Goal: Participate in discussion: Engage in conversation with other users on a specific topic

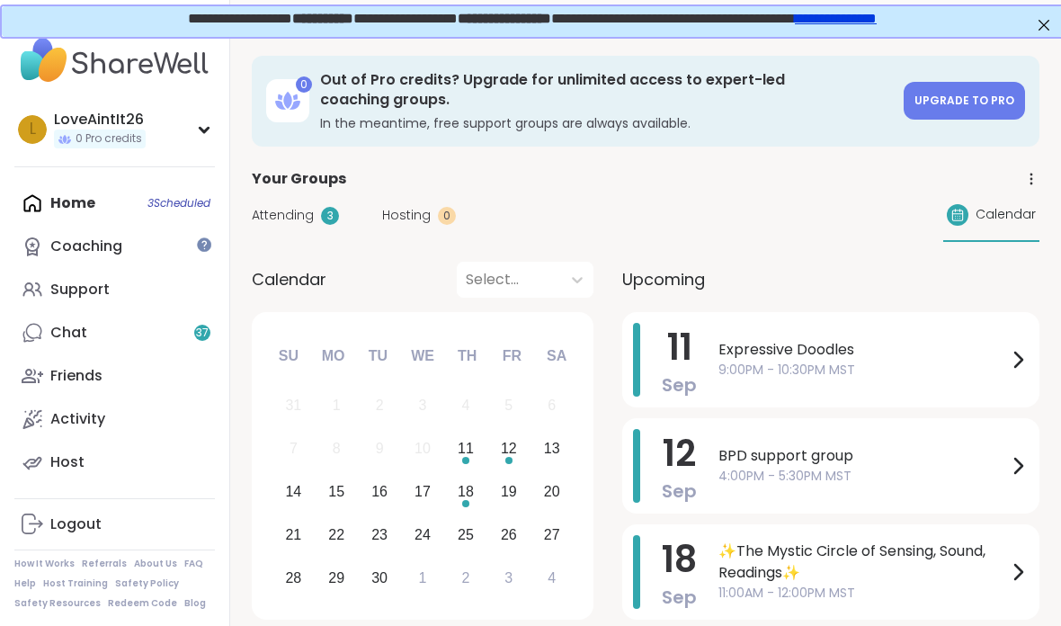
click at [926, 361] on span "9:00PM - 10:30PM MST" at bounding box center [862, 369] width 288 height 19
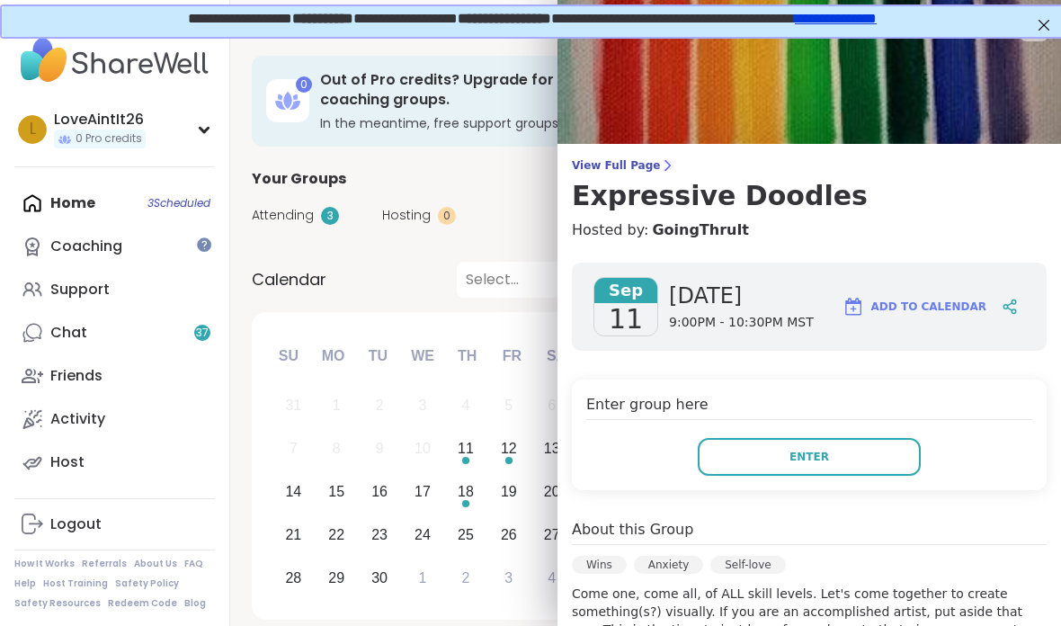
click at [854, 451] on button "Enter" at bounding box center [808, 457] width 223 height 38
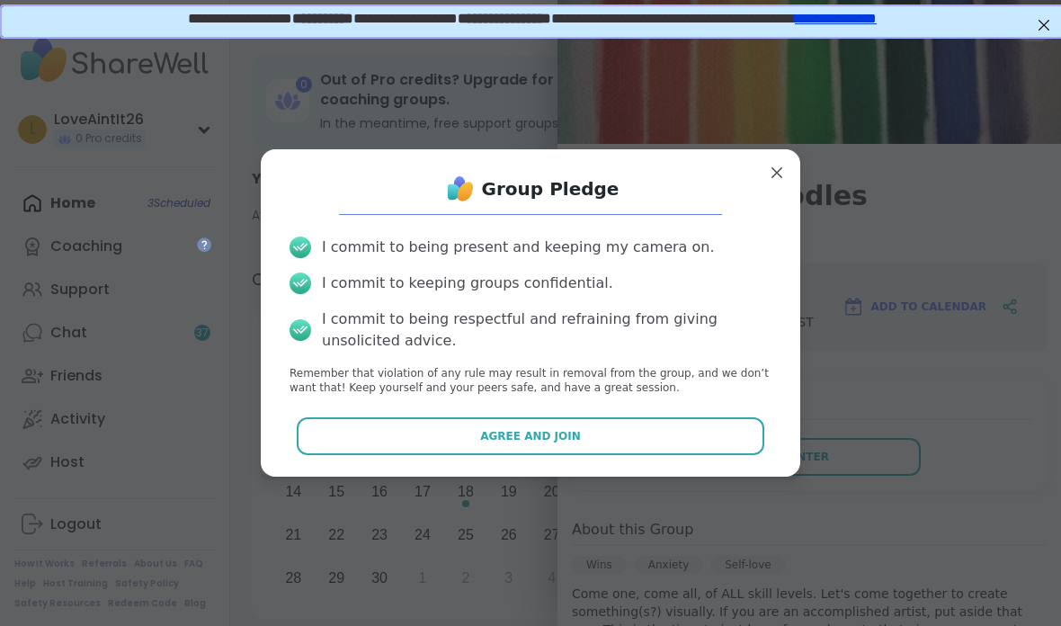
click at [703, 425] on button "Agree and Join" at bounding box center [531, 436] width 468 height 38
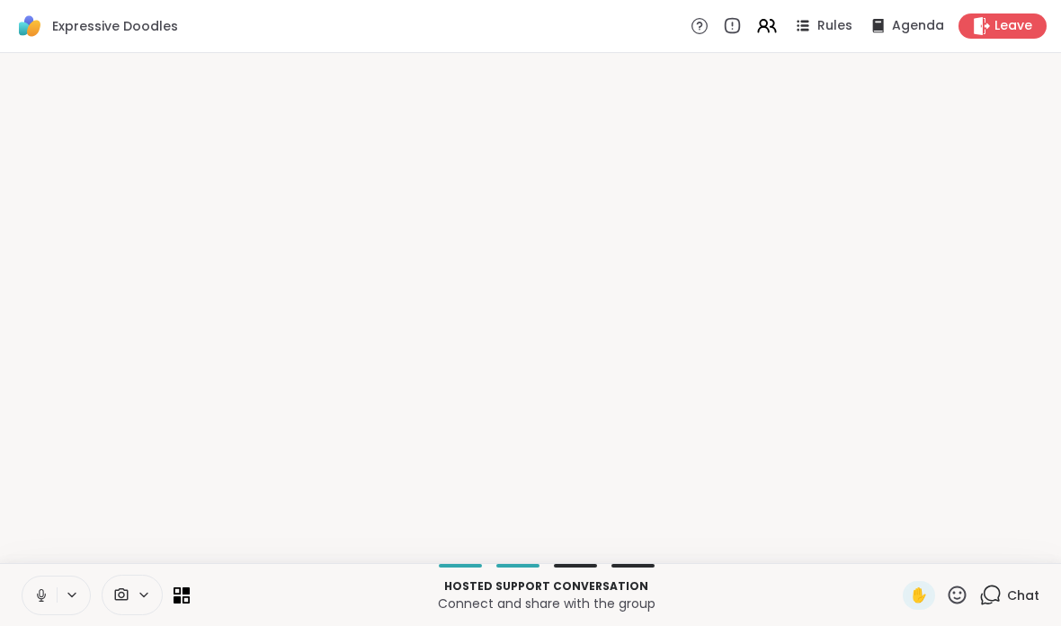
click at [965, 597] on icon at bounding box center [957, 594] width 18 height 18
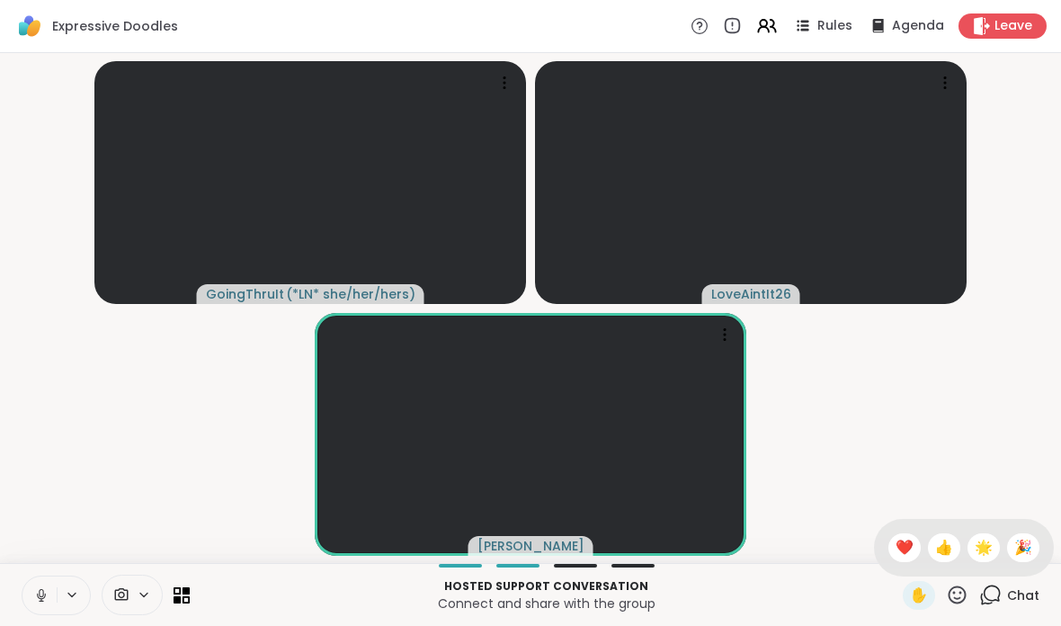
click at [959, 599] on icon at bounding box center [956, 594] width 22 height 22
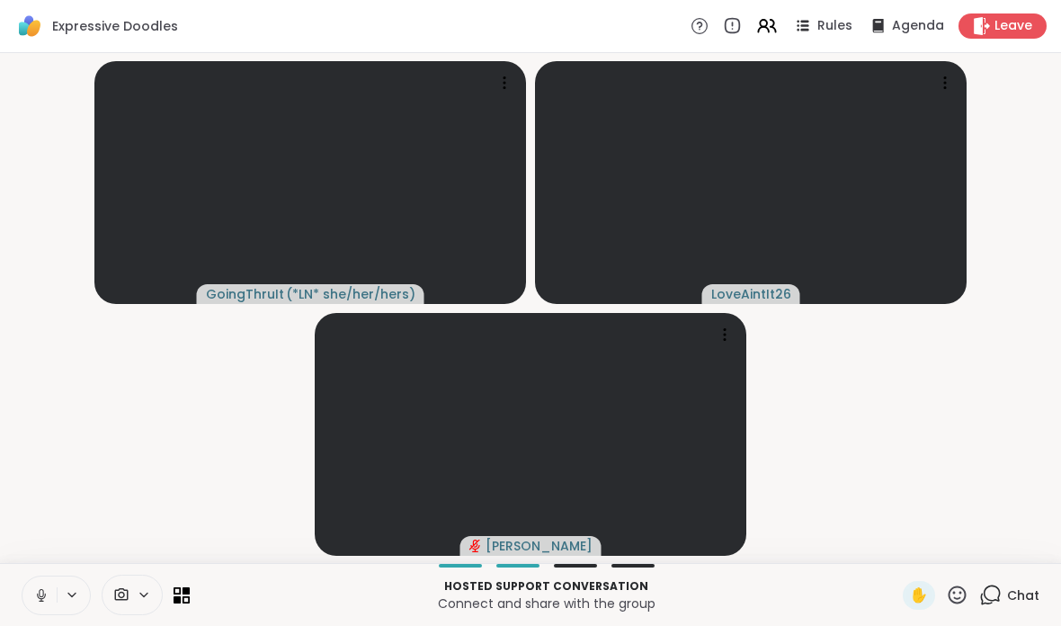
click at [138, 601] on icon at bounding box center [144, 594] width 14 height 15
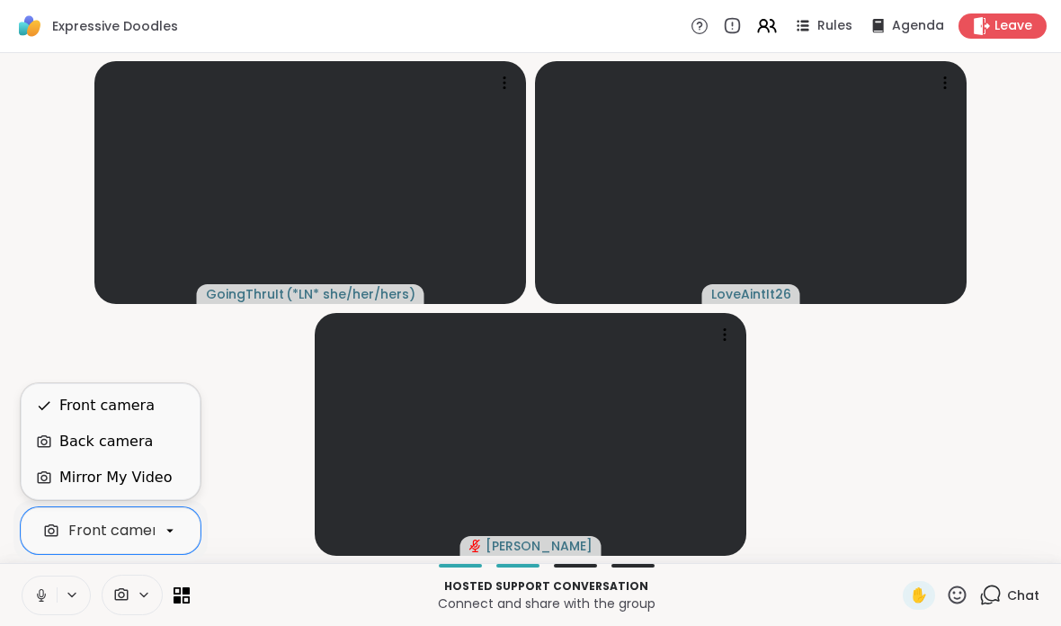
click at [145, 485] on div "Mirror My Video" at bounding box center [115, 477] width 112 height 22
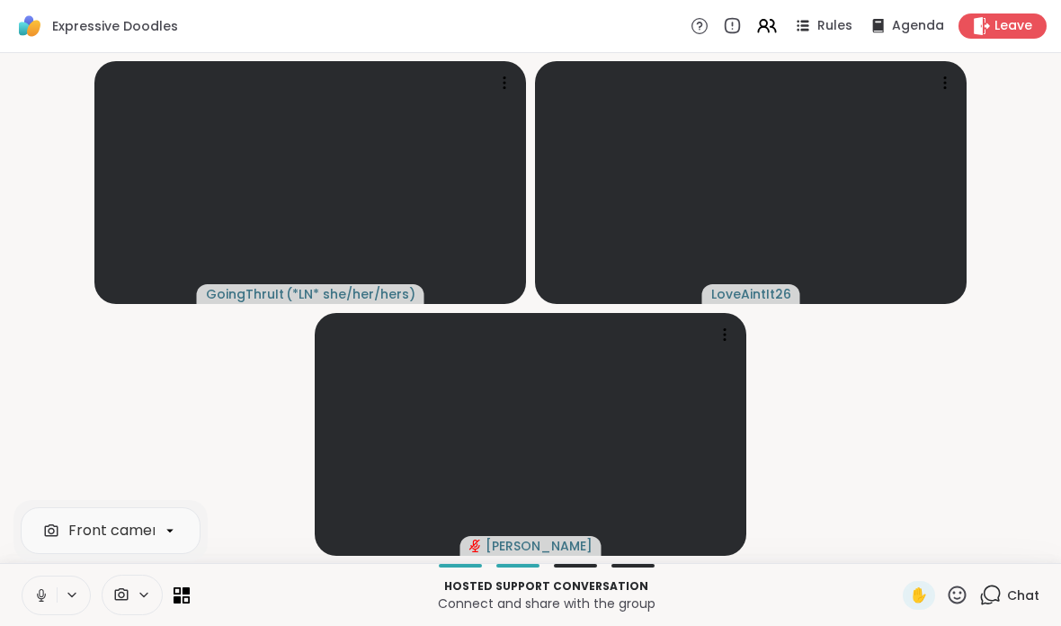
click at [129, 592] on span at bounding box center [119, 594] width 34 height 17
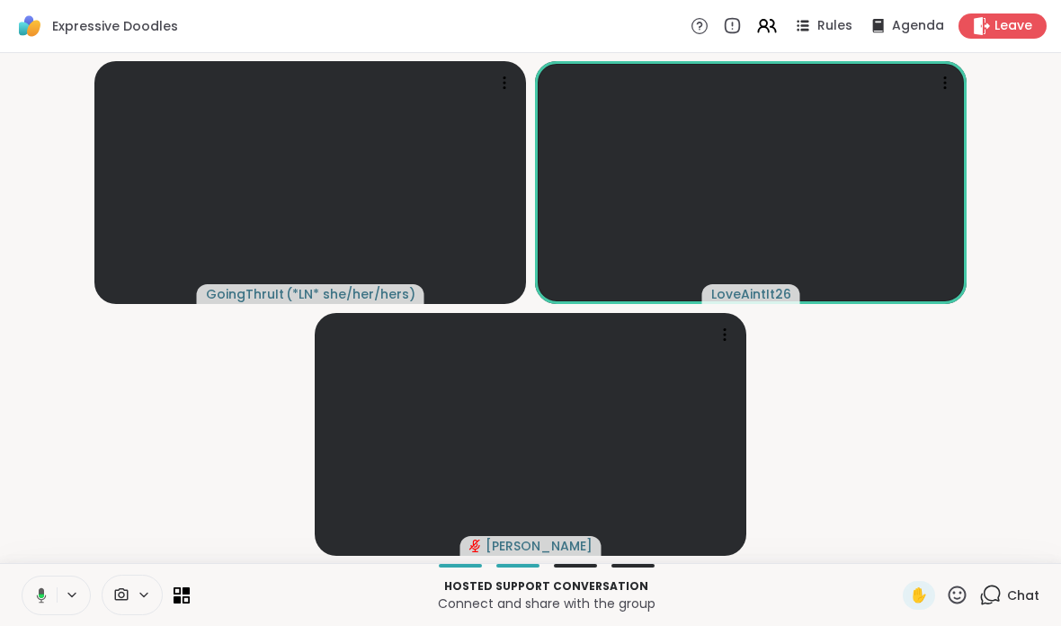
click at [162, 589] on div at bounding box center [132, 594] width 61 height 40
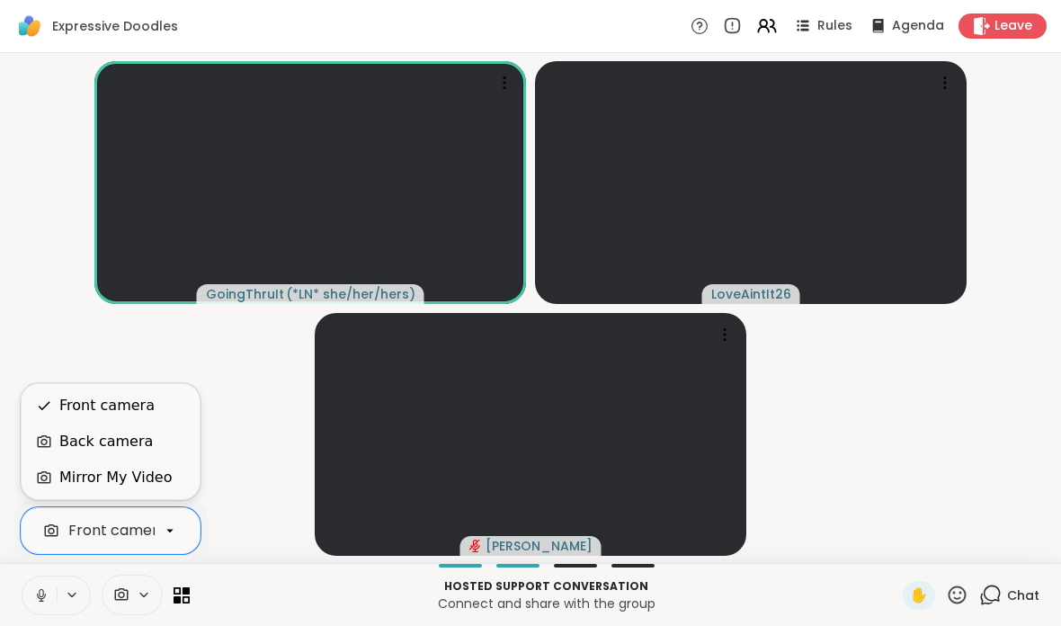
click at [71, 582] on div at bounding box center [56, 595] width 69 height 40
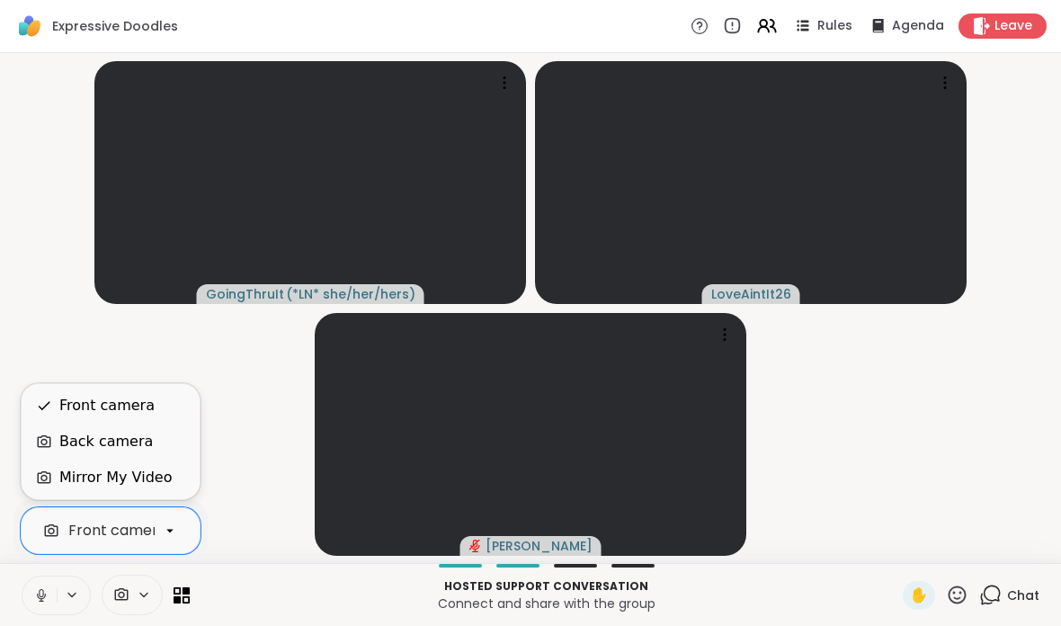
click at [32, 595] on button at bounding box center [39, 595] width 34 height 38
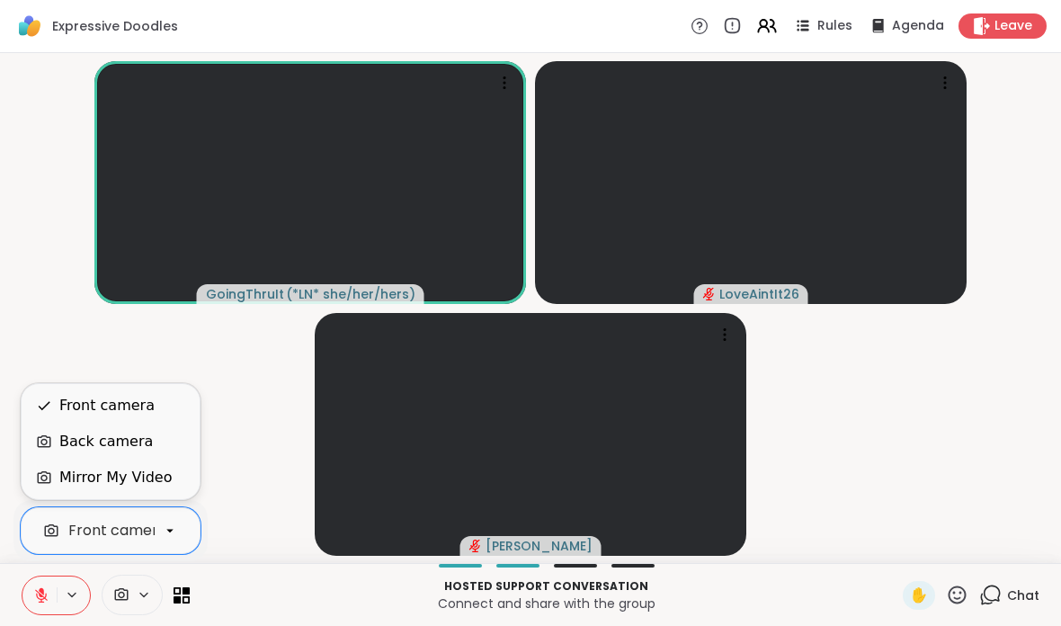
click at [118, 453] on div "Back camera" at bounding box center [111, 441] width 178 height 36
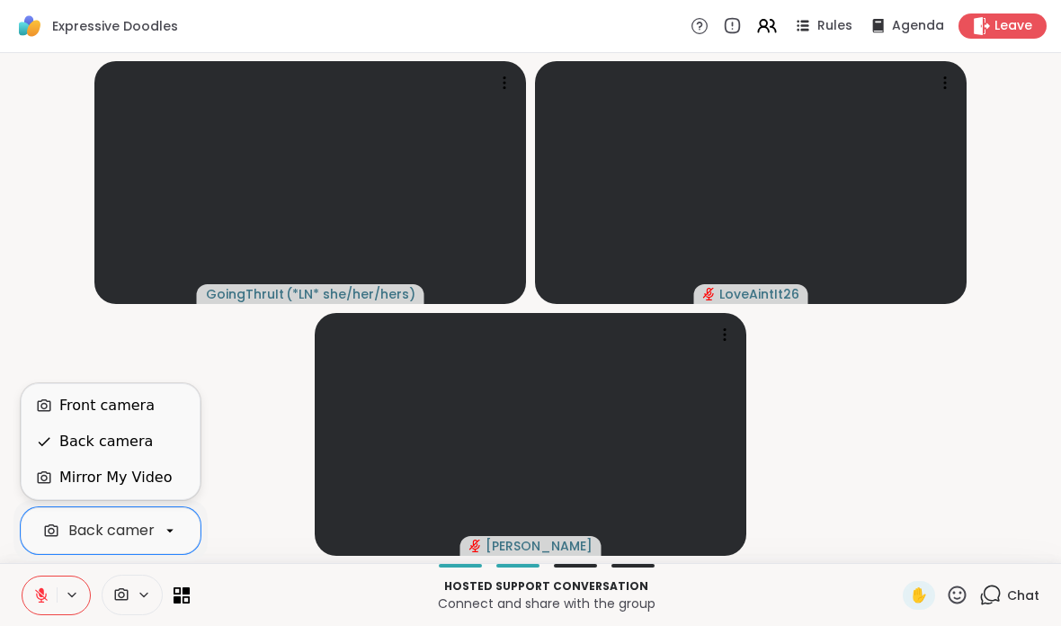
click at [104, 405] on div "Front camera" at bounding box center [106, 406] width 95 height 22
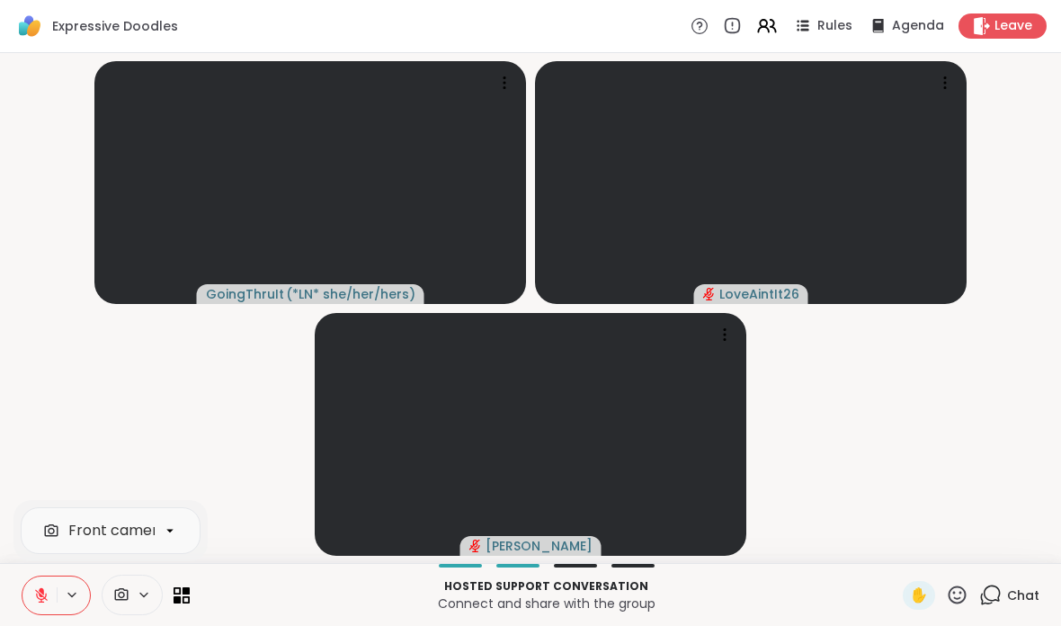
click at [51, 596] on button at bounding box center [39, 595] width 34 height 38
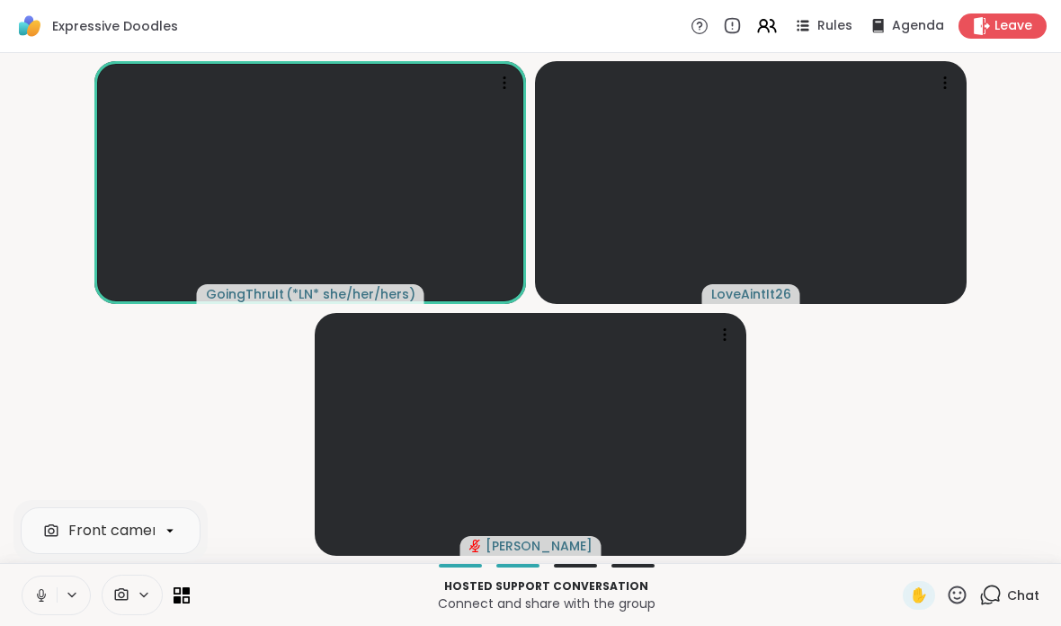
click at [43, 593] on icon at bounding box center [41, 593] width 4 height 8
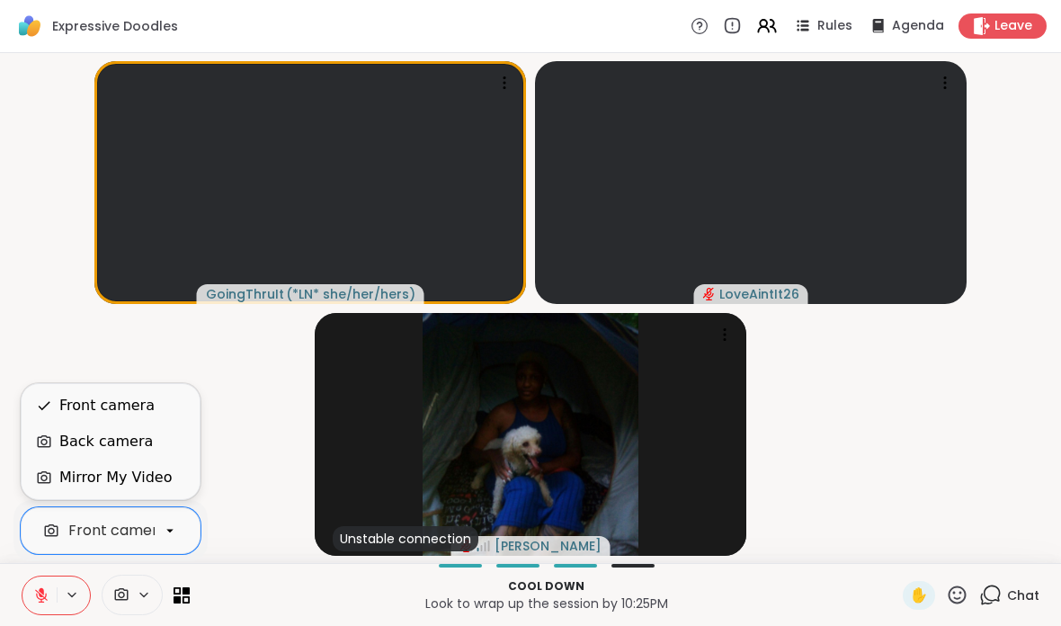
click at [67, 531] on div "Front camera" at bounding box center [118, 530] width 103 height 22
click at [96, 534] on div "Front camera" at bounding box center [117, 530] width 99 height 22
click at [86, 445] on div "Back camera" at bounding box center [105, 441] width 93 height 22
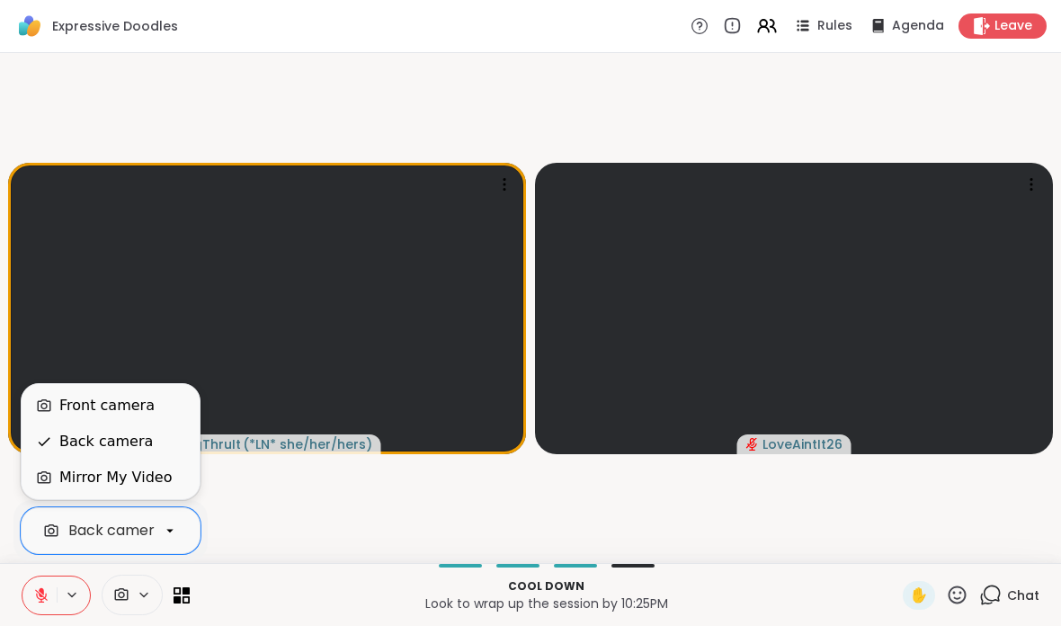
click at [91, 395] on div "Front camera" at bounding box center [106, 406] width 95 height 22
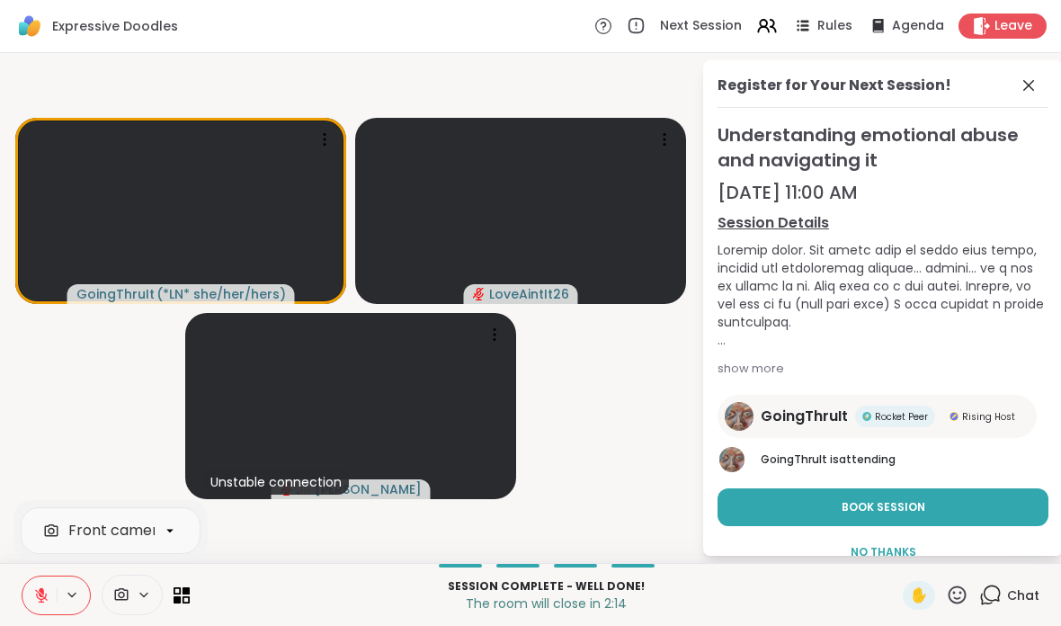
click at [34, 599] on icon at bounding box center [41, 595] width 16 height 16
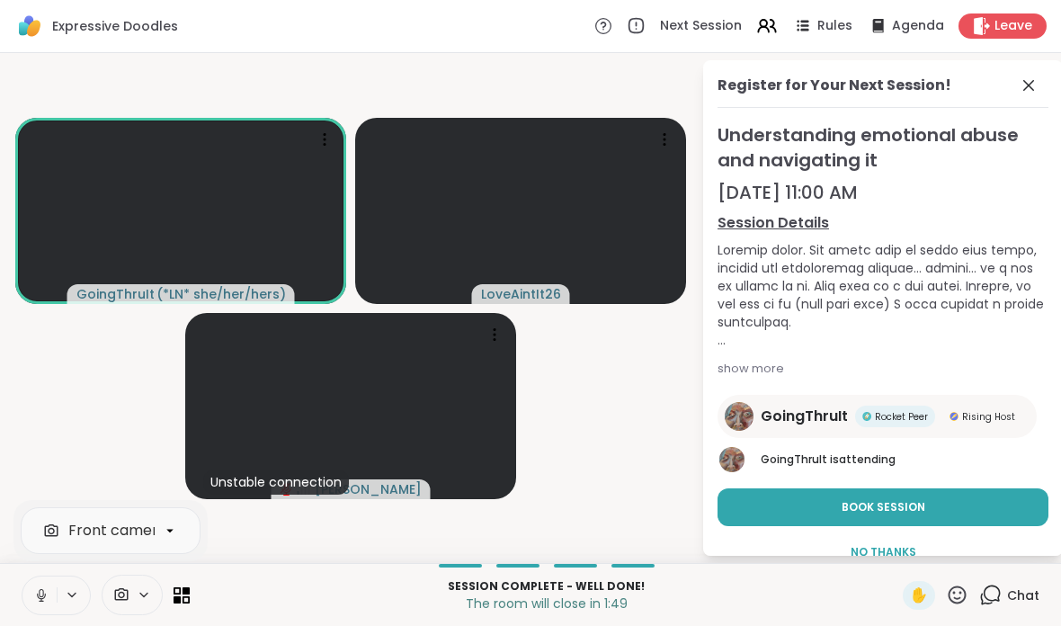
click at [952, 613] on div "Front camera Session Complete - well done! The room will close in 1:49 ✋ Chat" at bounding box center [530, 594] width 1061 height 63
click at [957, 615] on div "Session Complete - well done! The room will close in 1:48 ✋ Chat" at bounding box center [530, 594] width 1061 height 63
click at [962, 593] on icon at bounding box center [957, 594] width 18 height 18
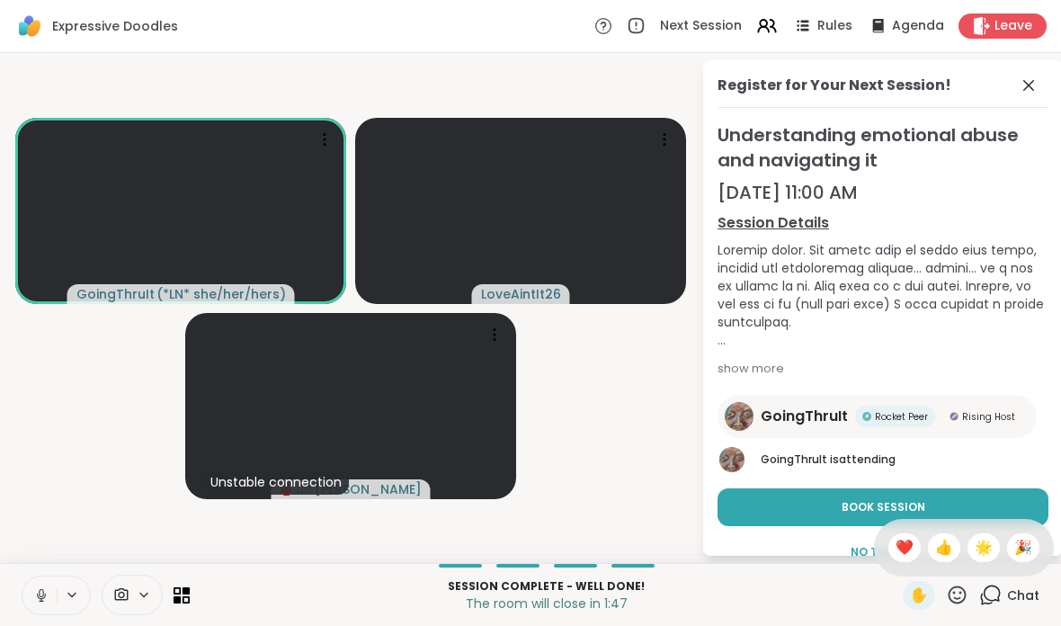
click at [910, 548] on div "❤️" at bounding box center [904, 547] width 32 height 29
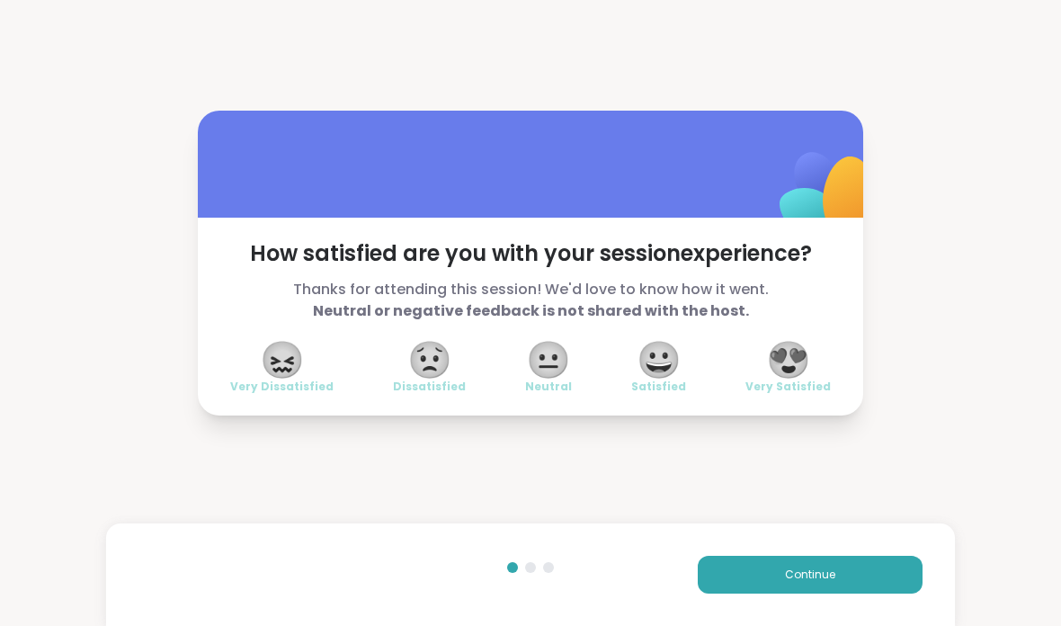
click at [808, 386] on span "Very Satisfied" at bounding box center [787, 386] width 85 height 14
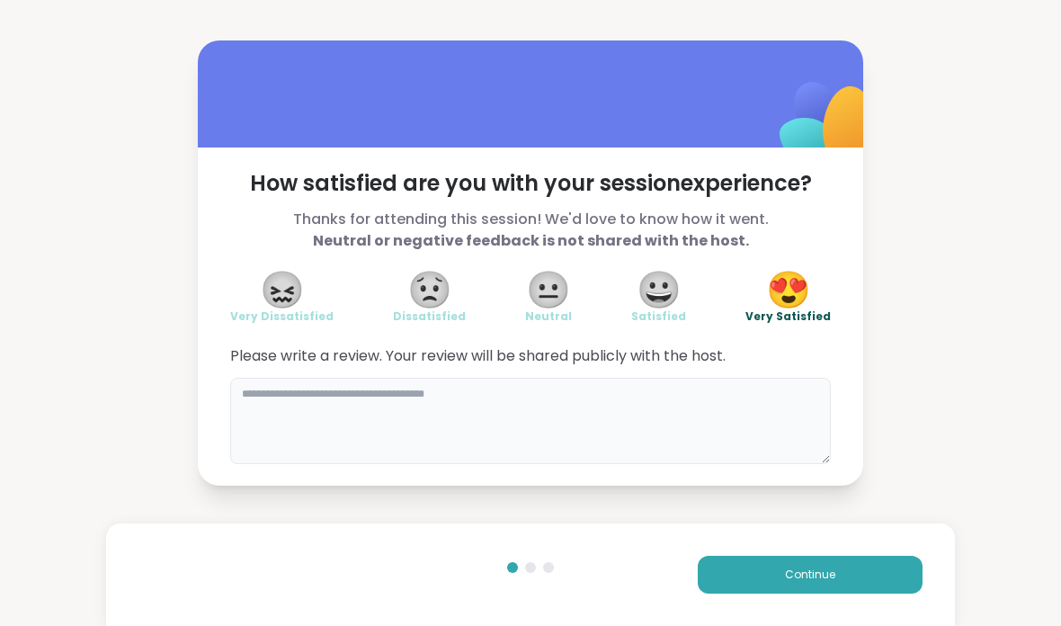
click at [741, 430] on textarea at bounding box center [530, 420] width 600 height 86
type textarea "*"
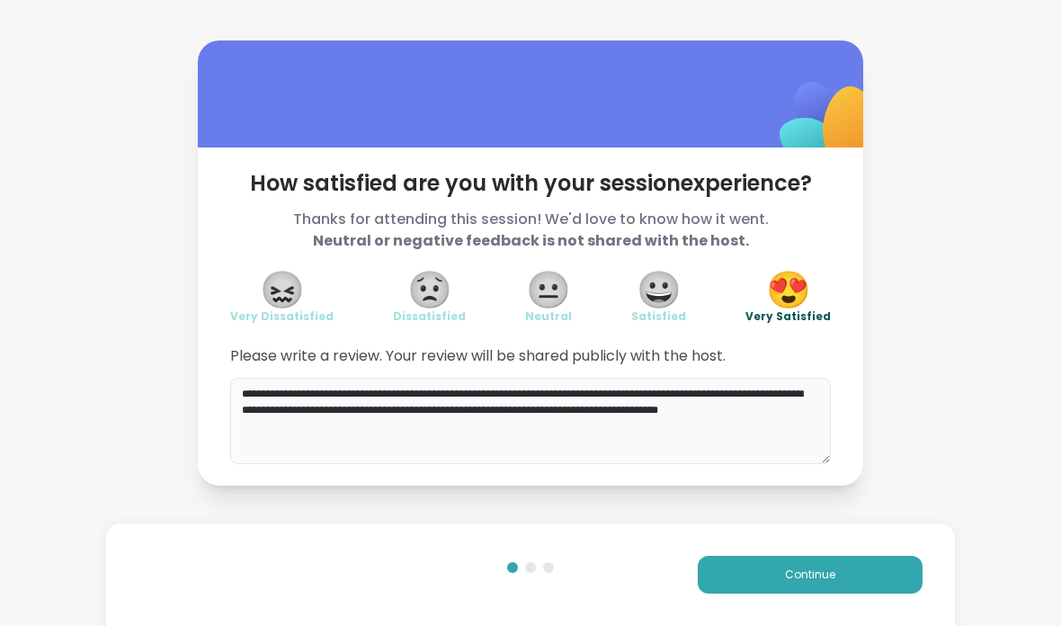
type textarea "**********"
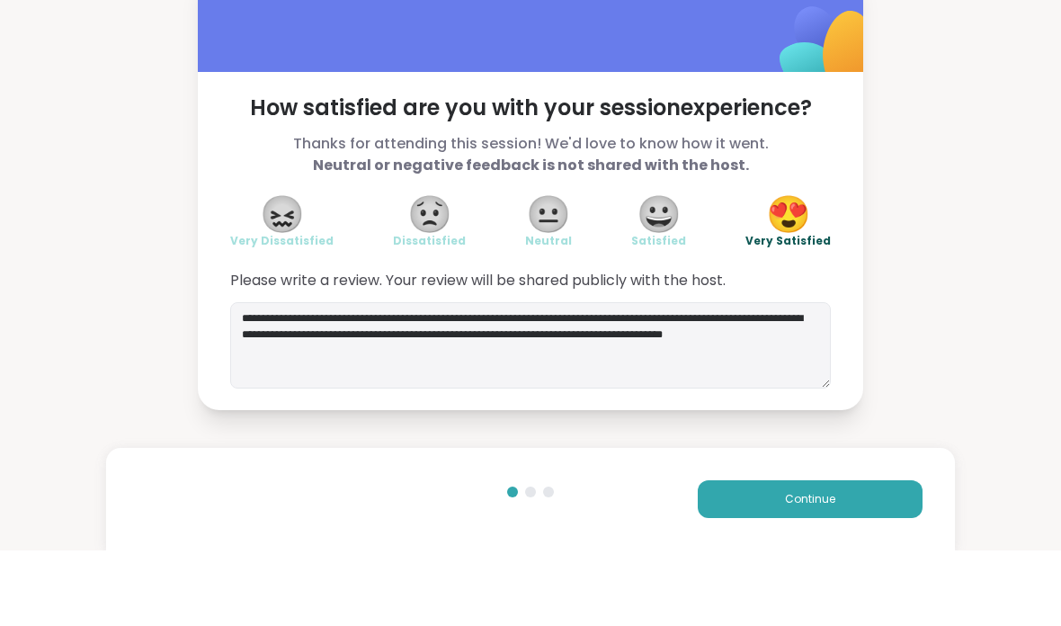
click at [860, 555] on button "Continue" at bounding box center [809, 574] width 225 height 38
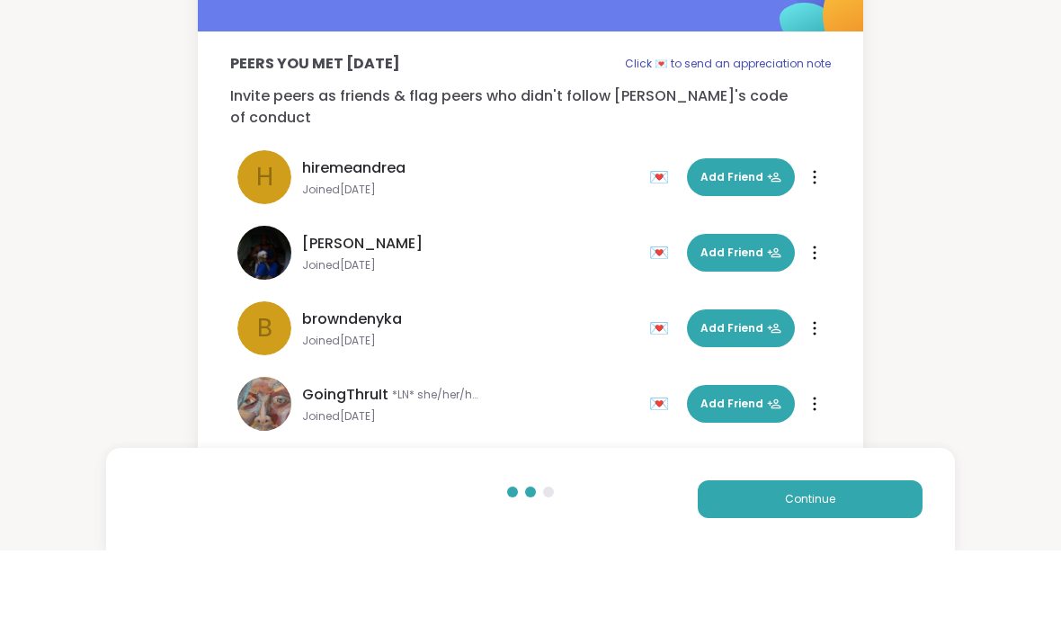
scroll to position [6, 0]
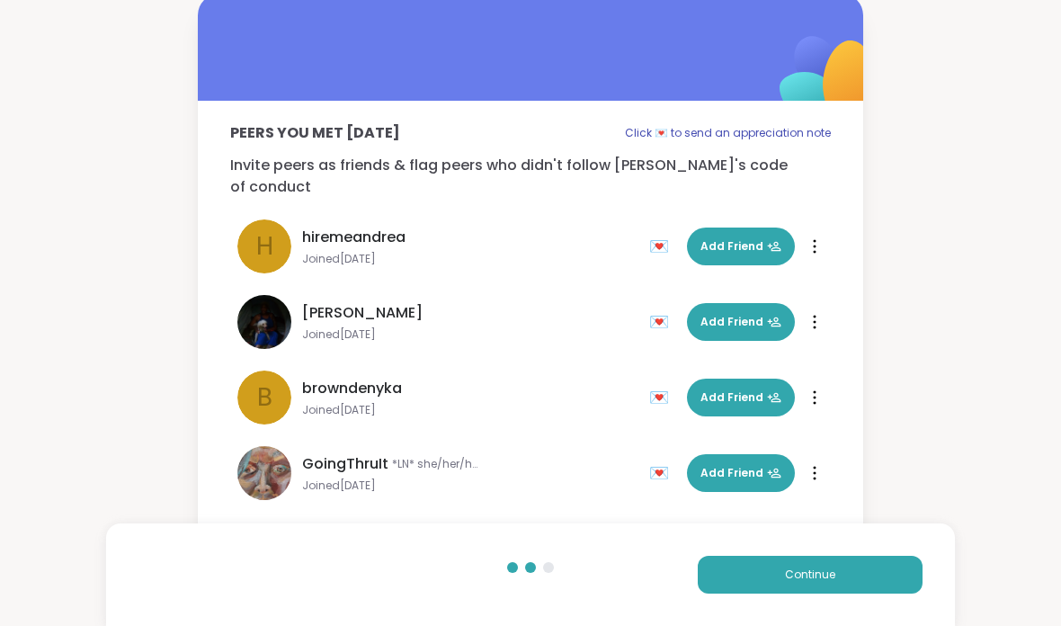
click at [833, 555] on button "Continue" at bounding box center [809, 574] width 225 height 38
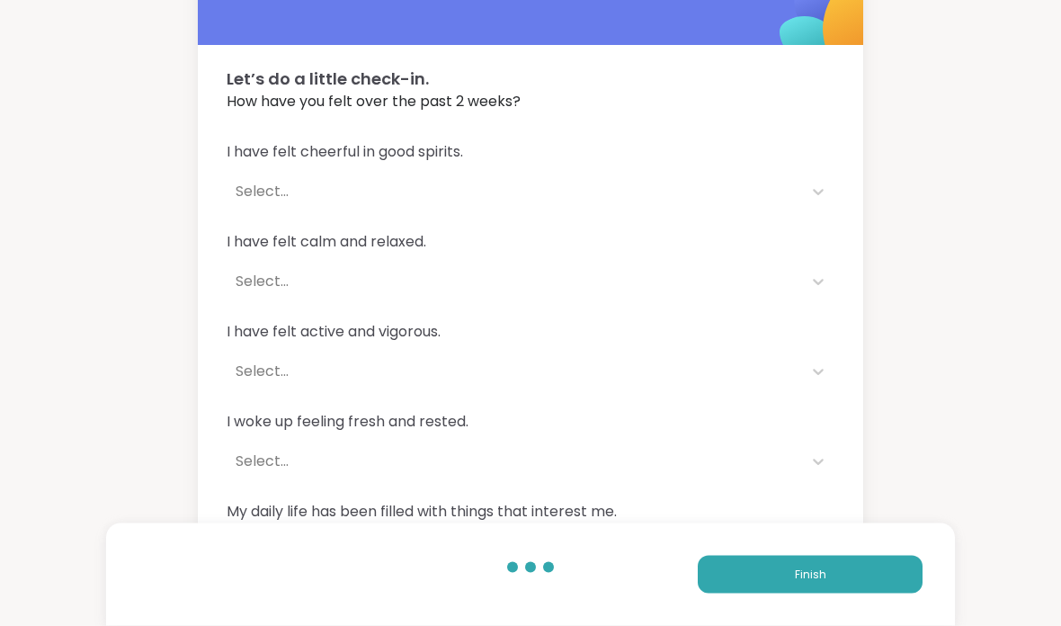
scroll to position [128, 0]
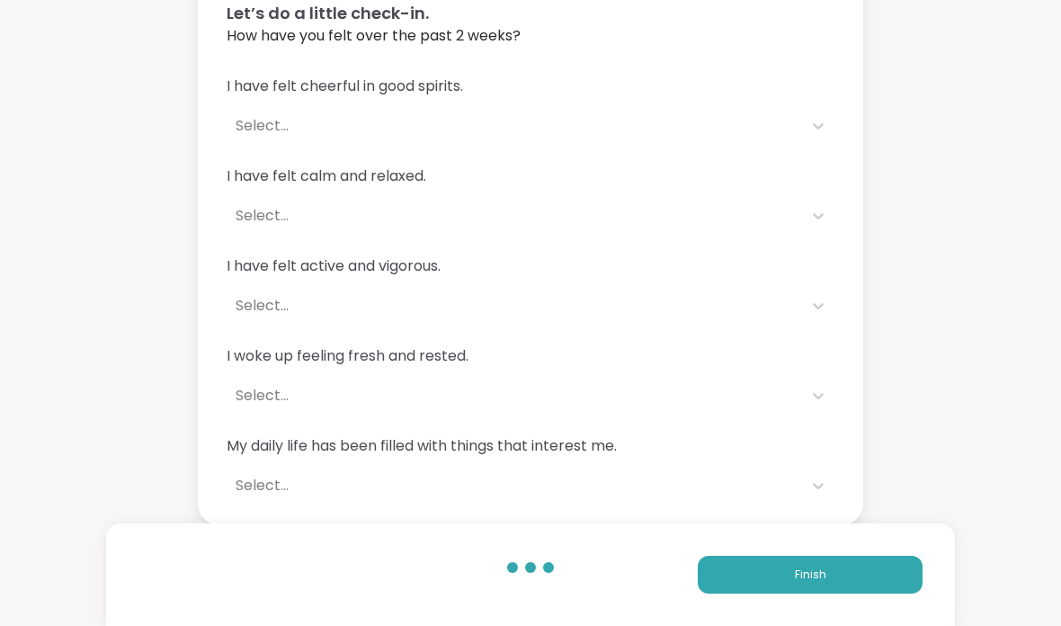
click at [824, 582] on button "Finish" at bounding box center [809, 574] width 225 height 38
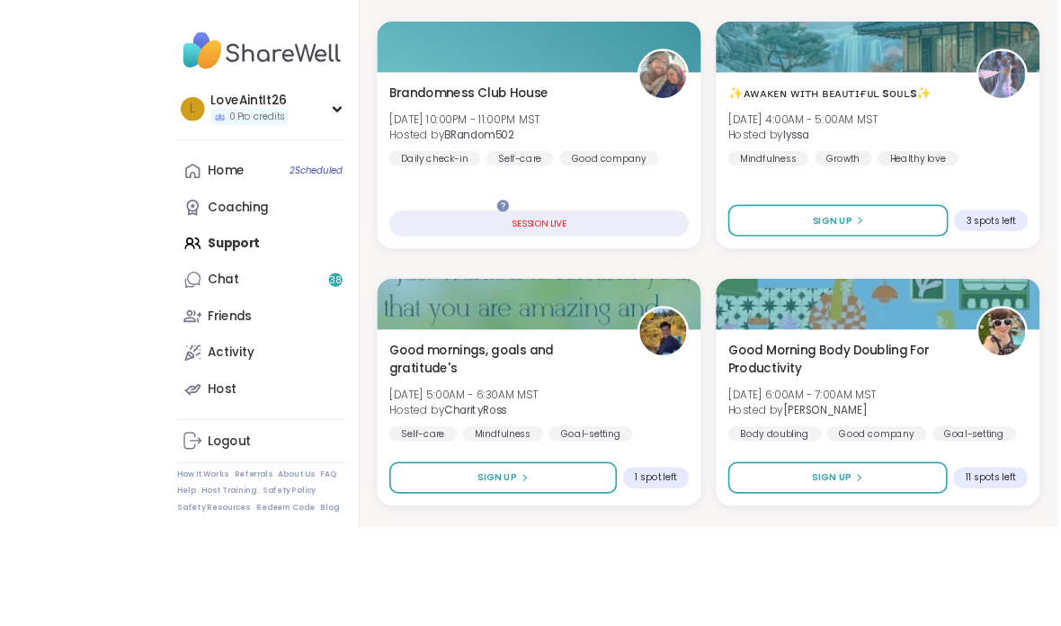
scroll to position [395, 0]
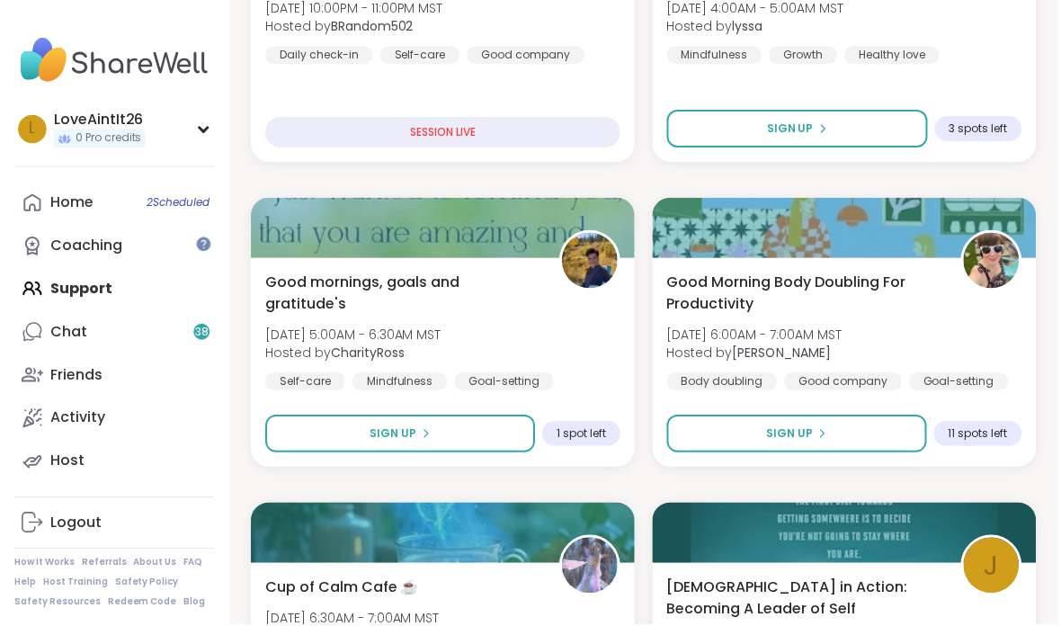
click at [70, 337] on div "Chat 38" at bounding box center [68, 333] width 37 height 20
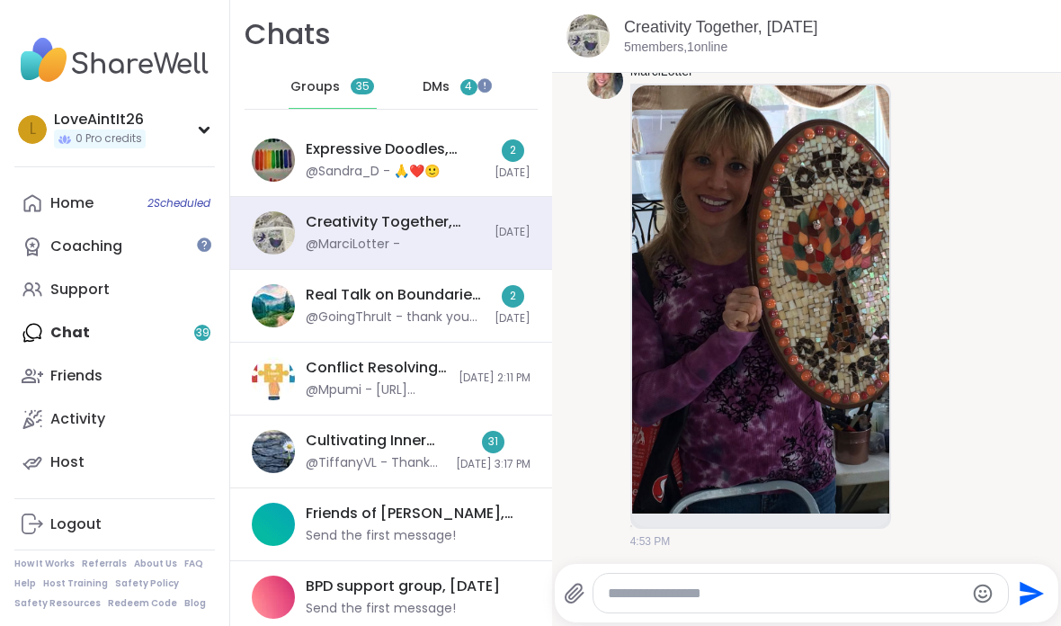
click at [462, 71] on div "DMs 4" at bounding box center [450, 87] width 88 height 43
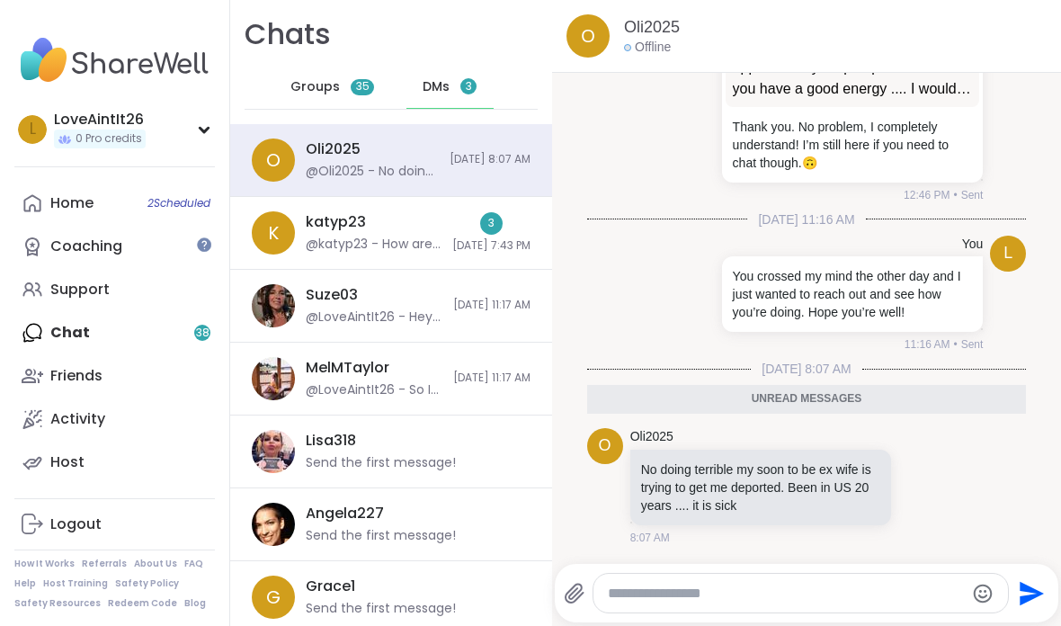
click at [322, 209] on div "k katyp23 @katyp23 - How are you doing? 3 [DATE] 7:43 PM" at bounding box center [391, 233] width 322 height 73
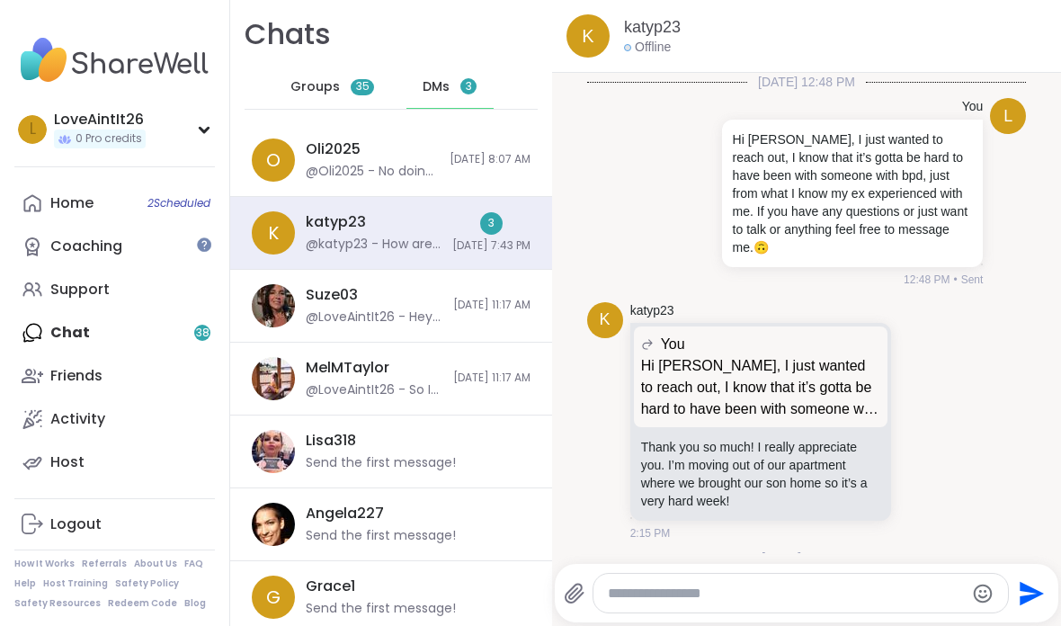
scroll to position [1543, 0]
